Goal: Information Seeking & Learning: Learn about a topic

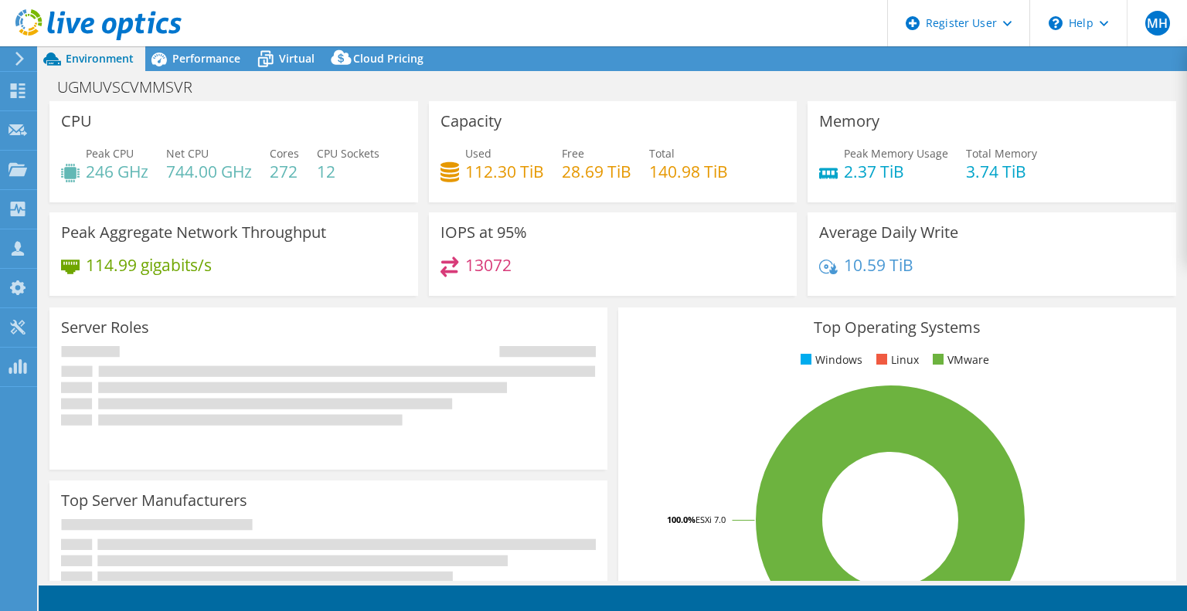
select select "USD"
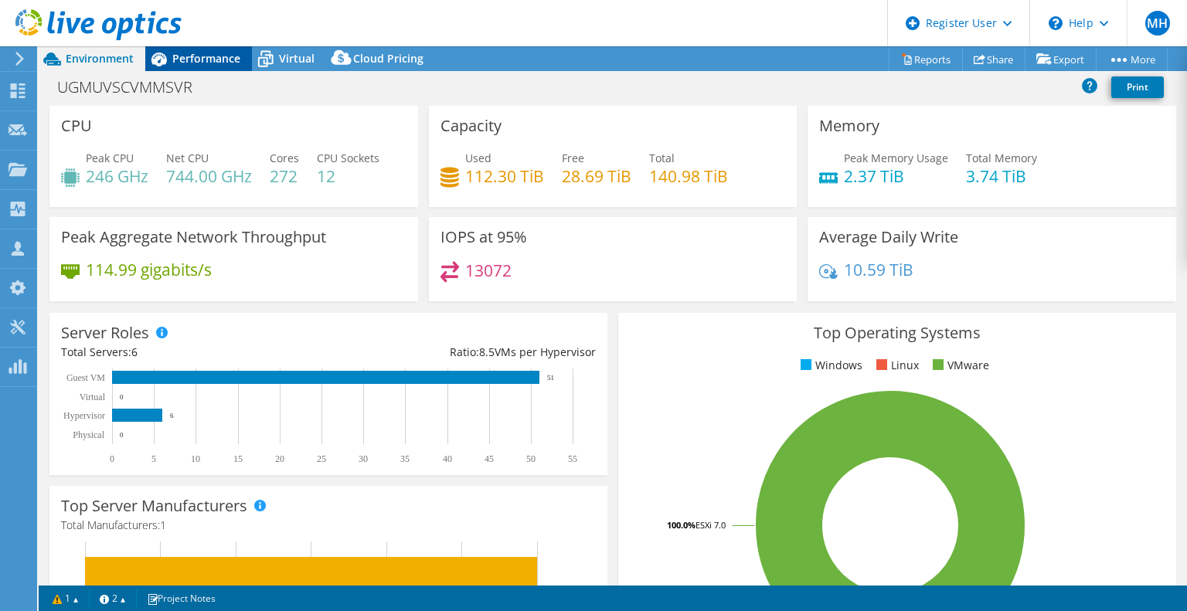
click at [223, 66] on div "Performance" at bounding box center [198, 58] width 107 height 25
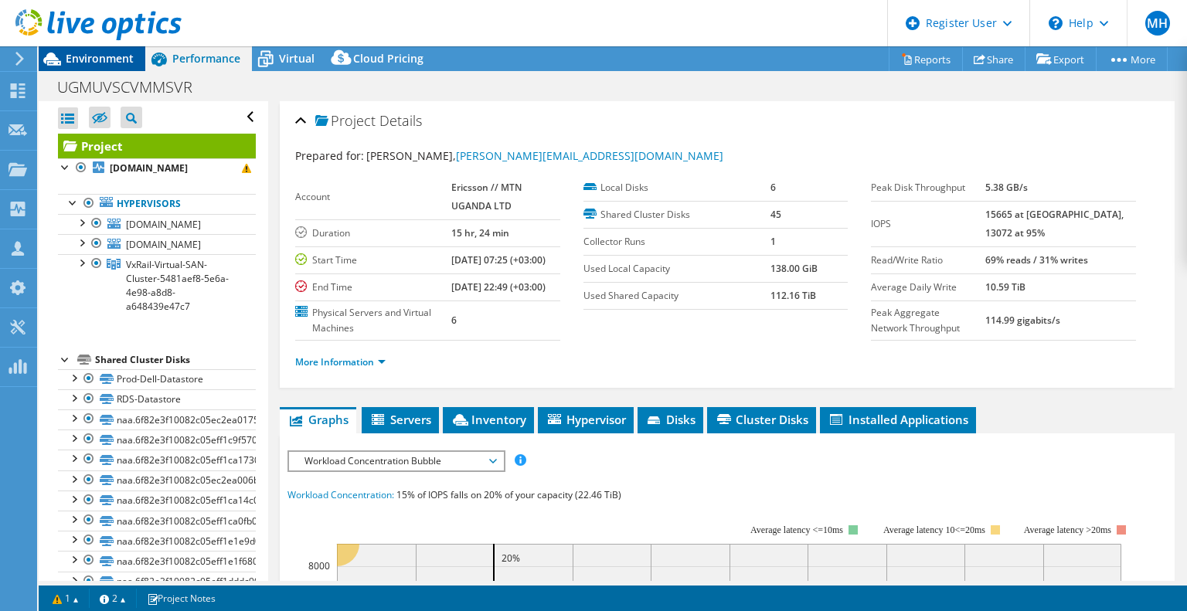
click at [80, 58] on span "Environment" at bounding box center [100, 58] width 68 height 15
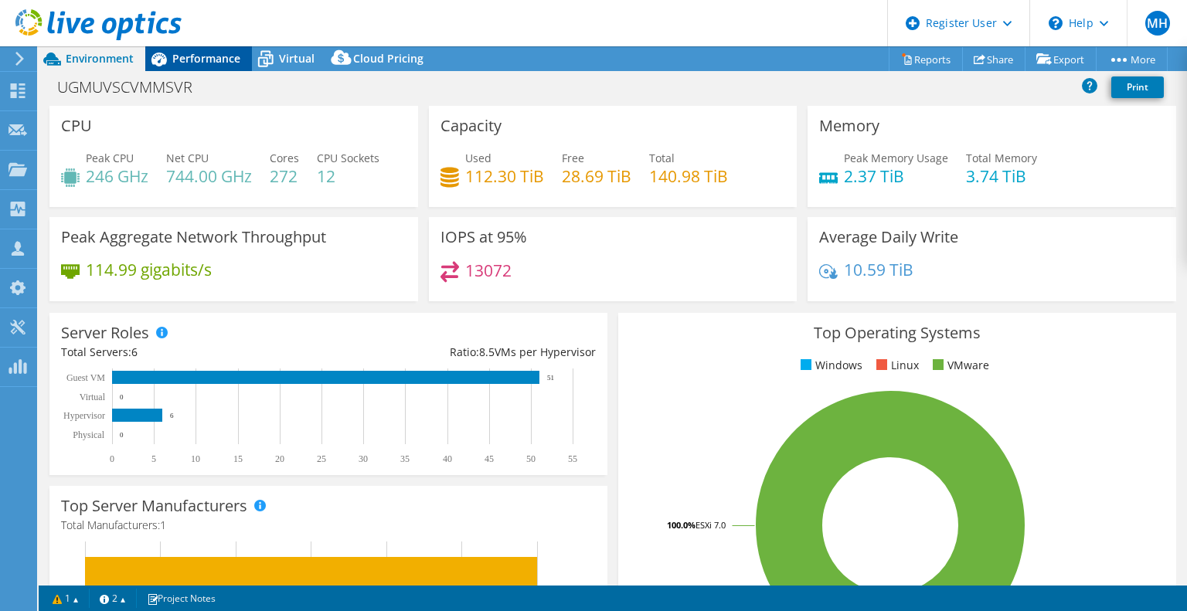
click at [187, 56] on span "Performance" at bounding box center [206, 58] width 68 height 15
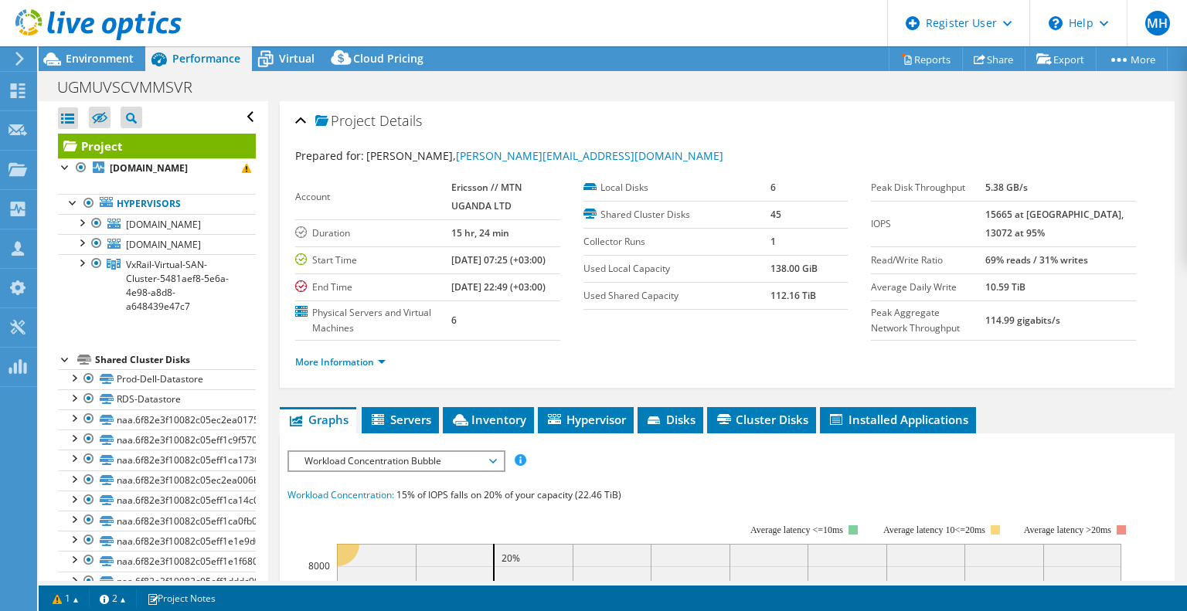
scroll to position [119, 0]
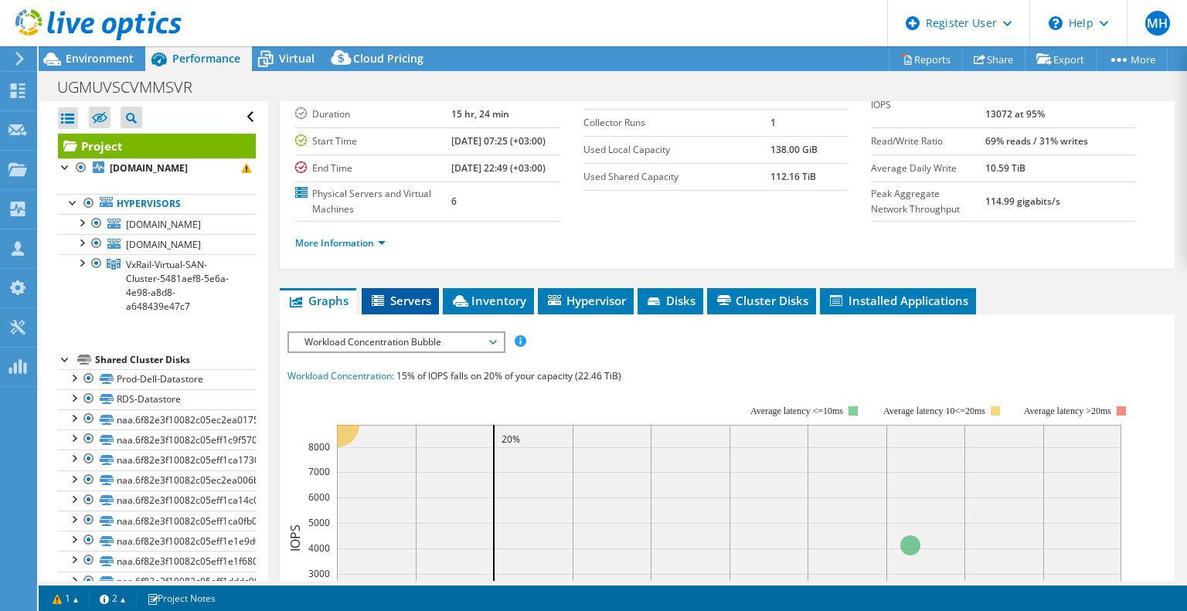
click at [409, 315] on li "Servers" at bounding box center [400, 301] width 77 height 26
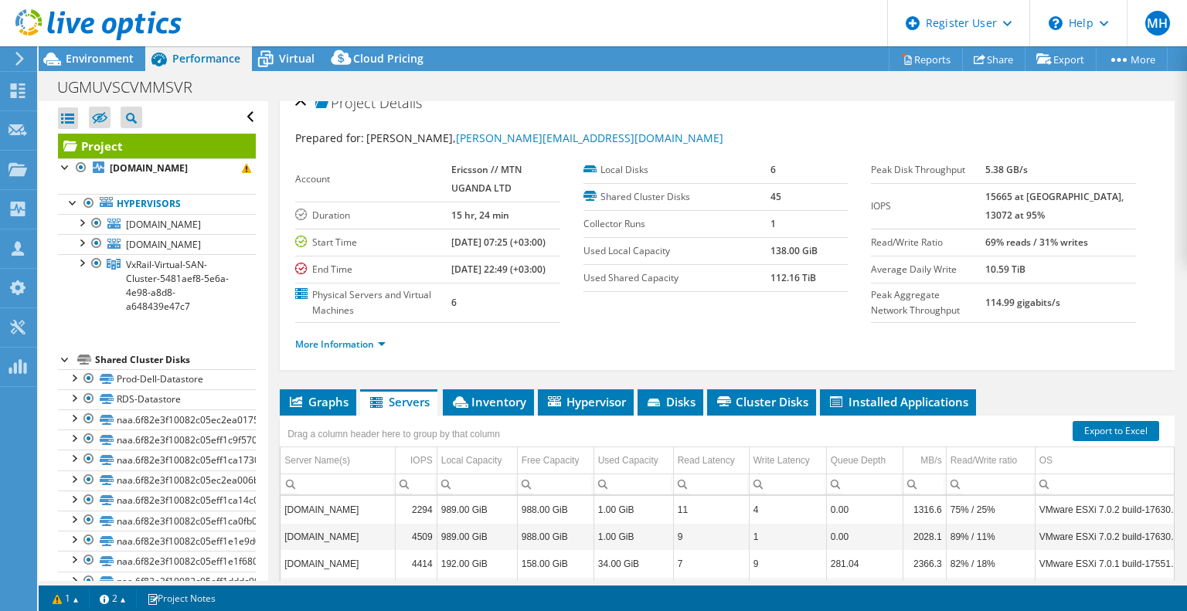
scroll to position [0, 0]
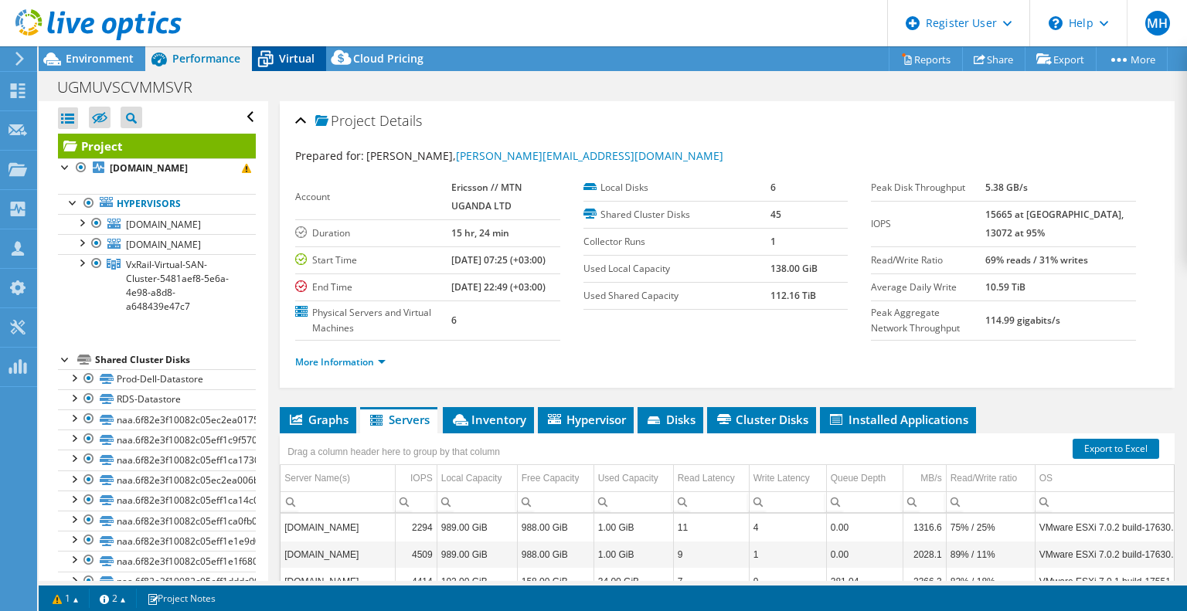
click at [291, 61] on span "Virtual" at bounding box center [297, 58] width 36 height 15
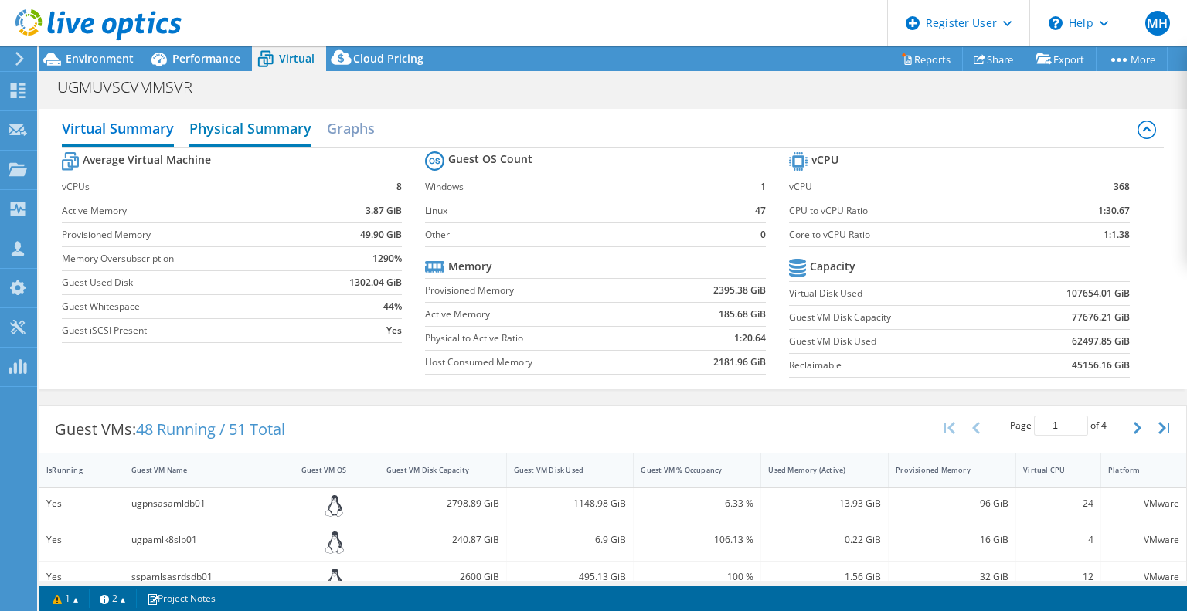
click at [274, 131] on h2 "Physical Summary" at bounding box center [250, 130] width 122 height 34
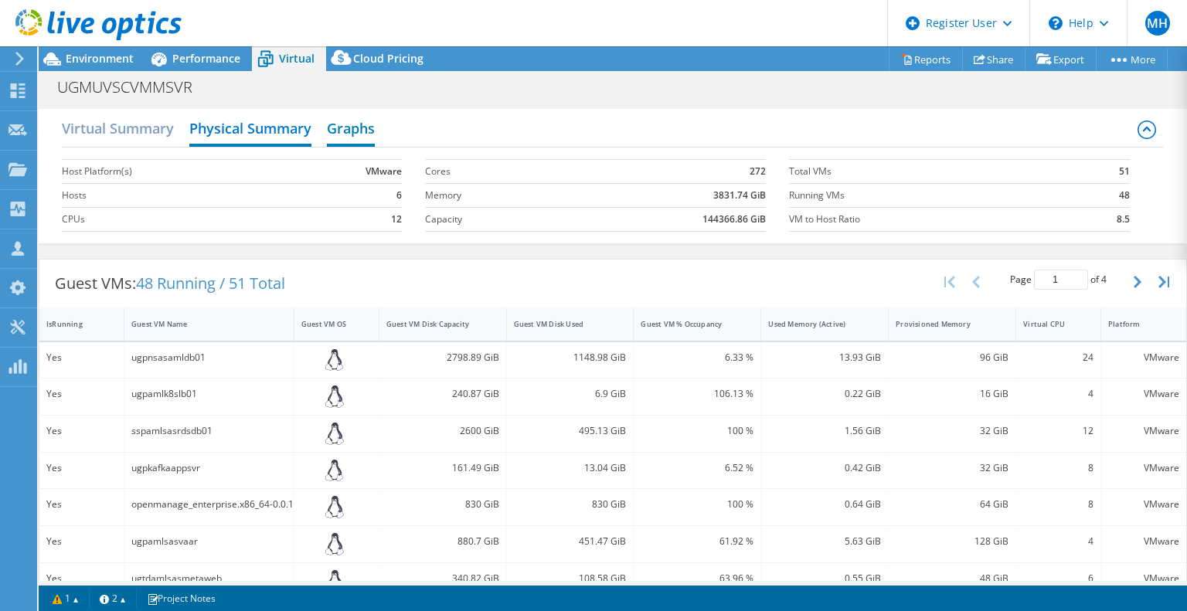
click at [346, 128] on h2 "Graphs" at bounding box center [351, 130] width 48 height 34
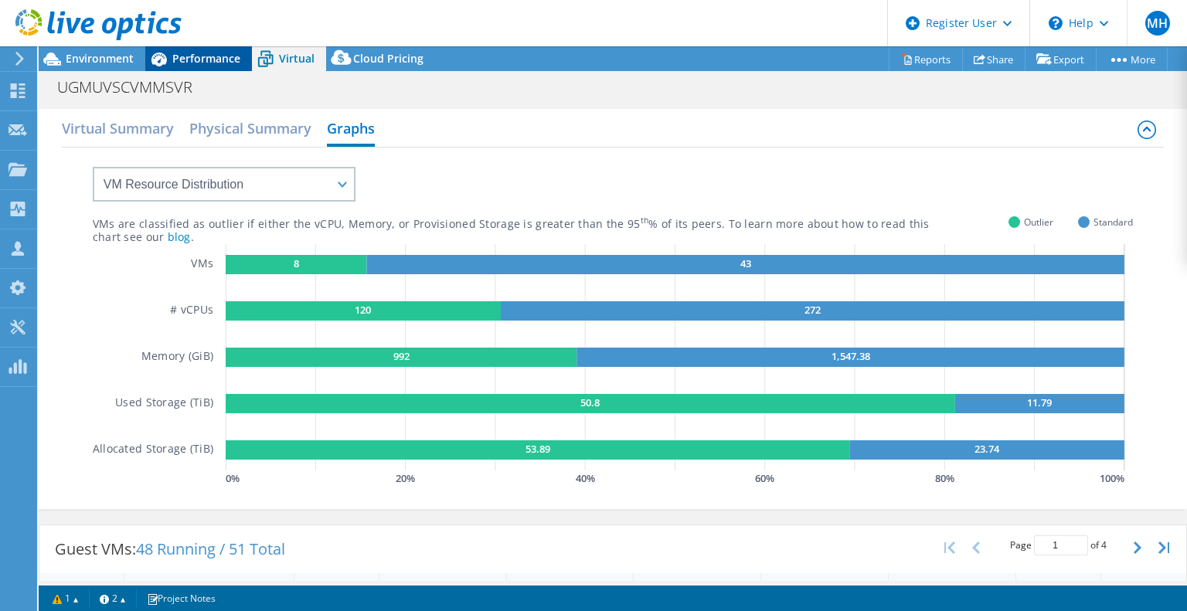
click at [216, 58] on span "Performance" at bounding box center [206, 58] width 68 height 15
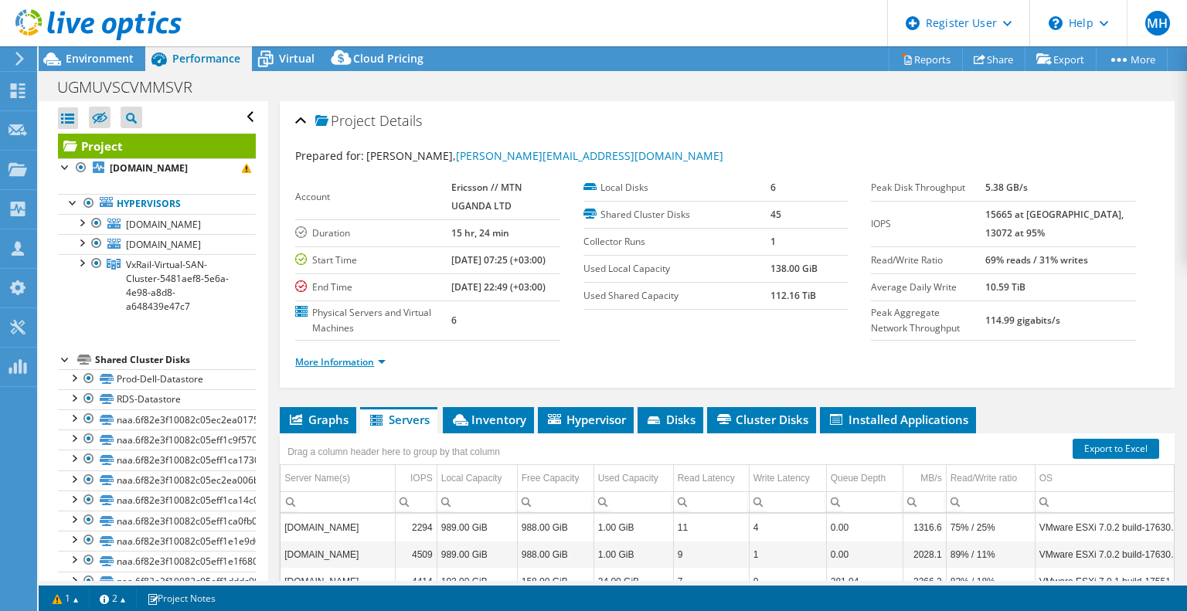
click at [359, 369] on link "More Information" at bounding box center [340, 361] width 90 height 13
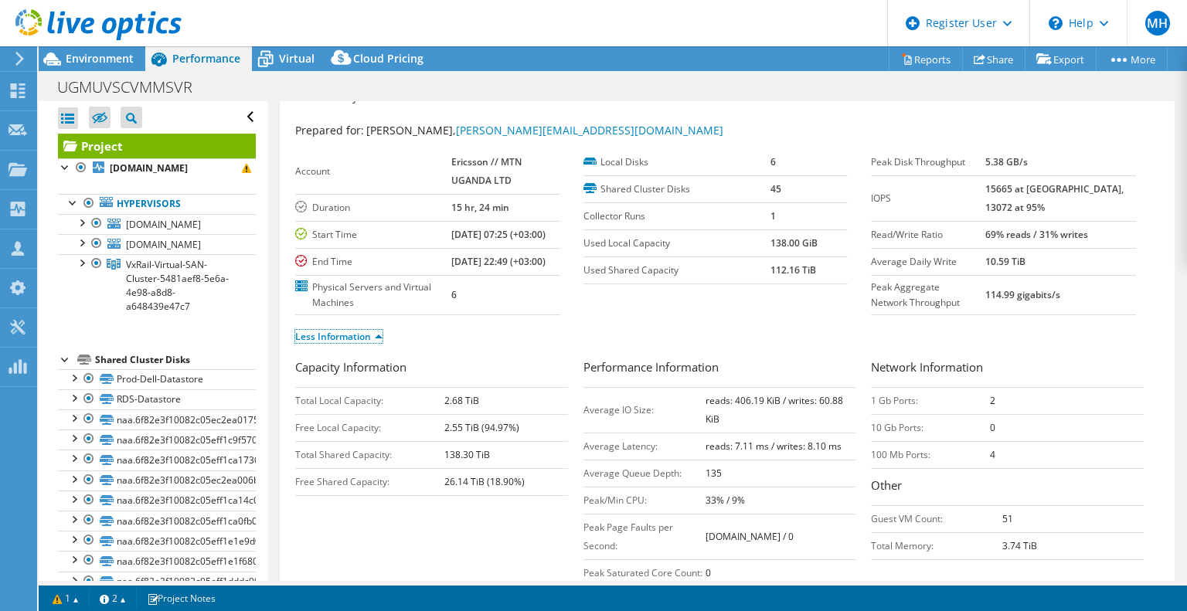
scroll to position [15, 0]
